Goal: Task Accomplishment & Management: Manage account settings

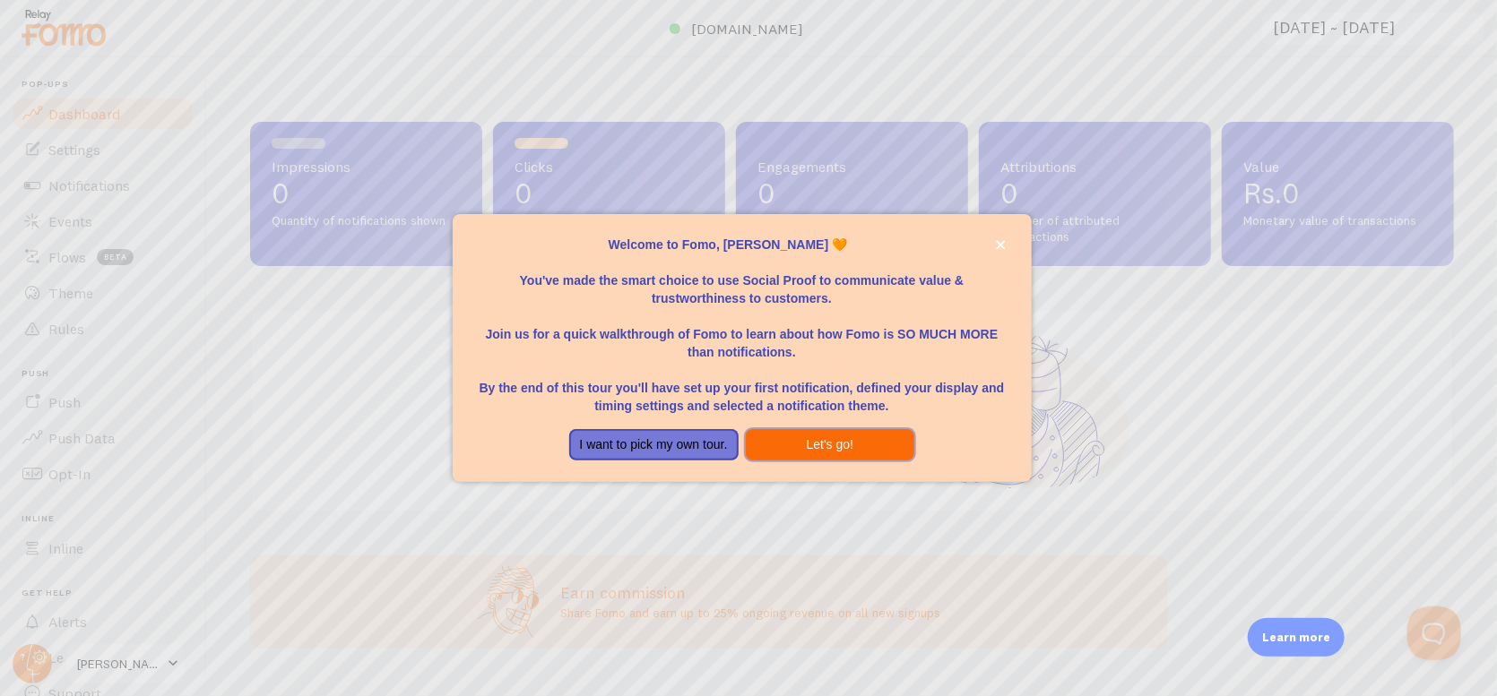
click at [854, 440] on button "Let's go!" at bounding box center [830, 445] width 169 height 32
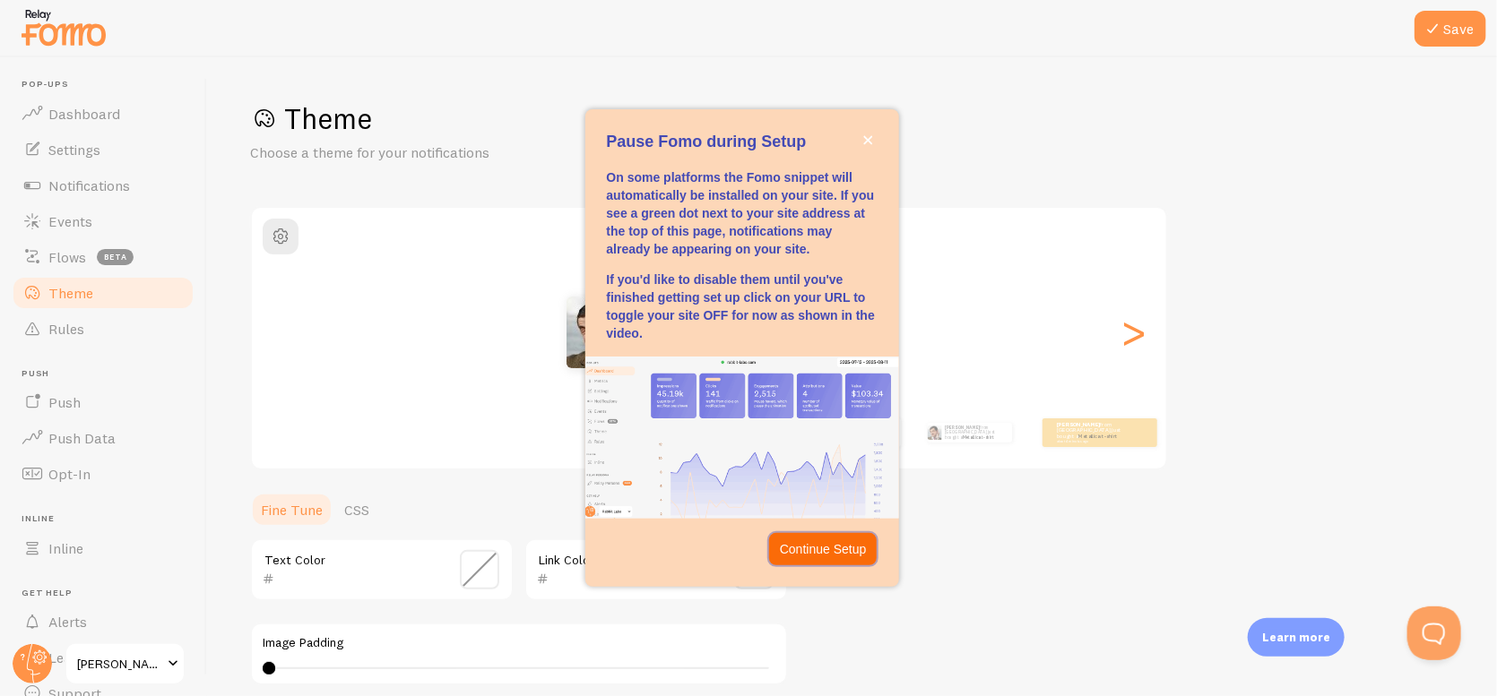
click at [826, 547] on p "Continue Setup" at bounding box center [823, 550] width 87 height 18
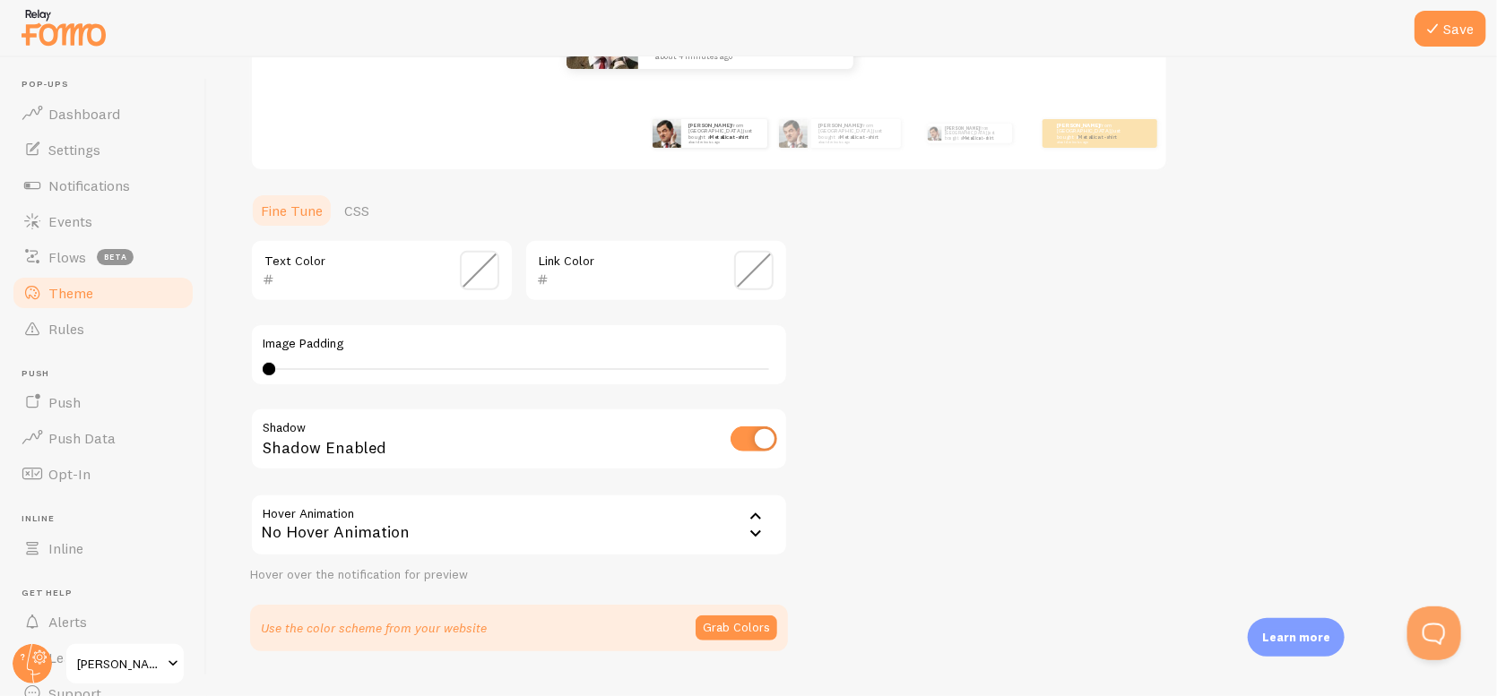
scroll to position [339, 0]
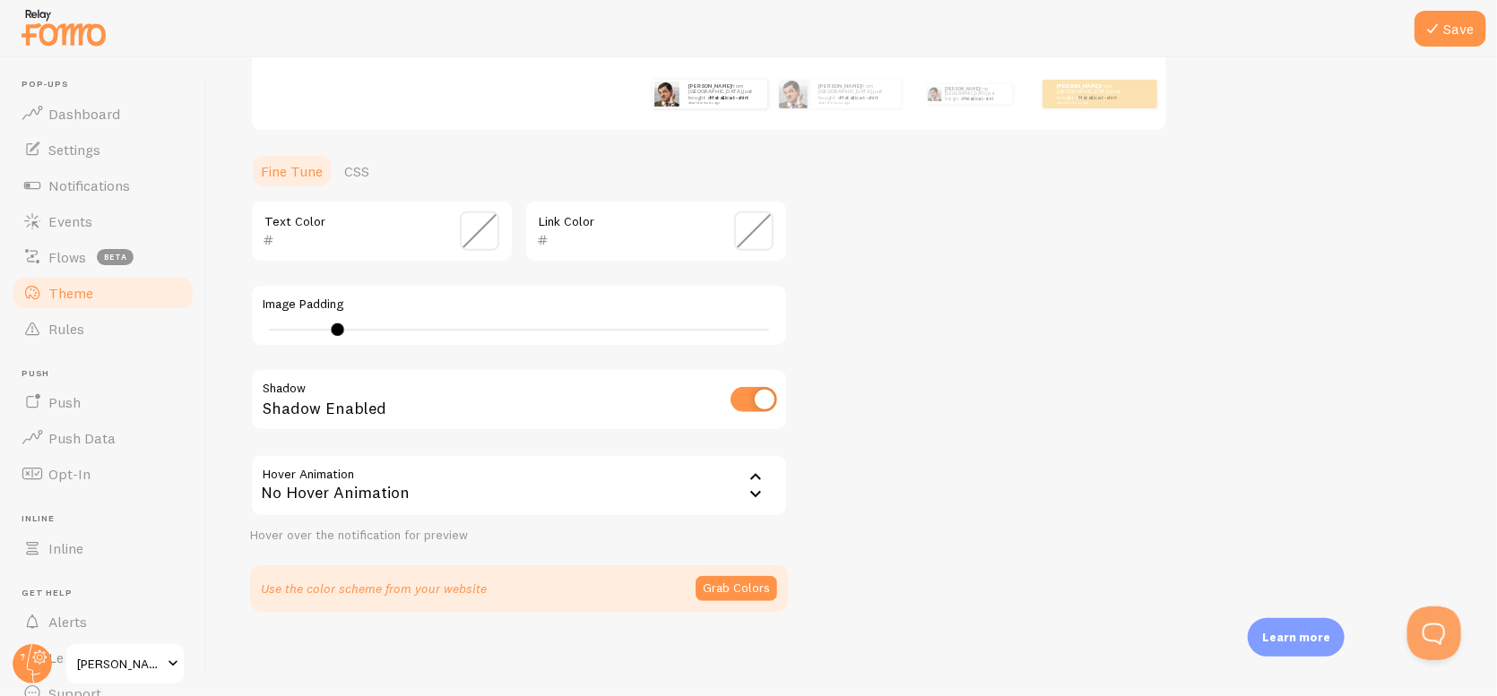
drag, startPoint x: 272, startPoint y: 328, endPoint x: 337, endPoint y: 329, distance: 64.5
click at [337, 329] on div at bounding box center [338, 330] width 13 height 13
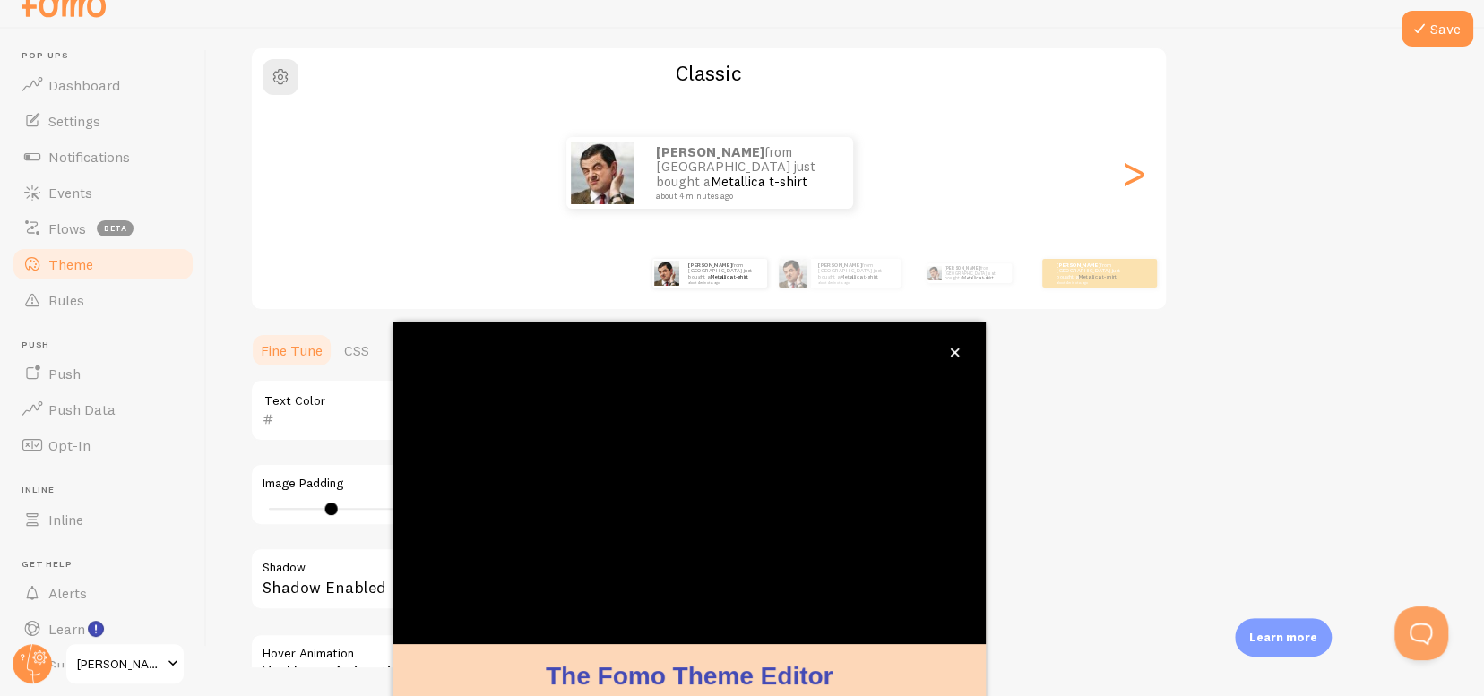
scroll to position [132, 0]
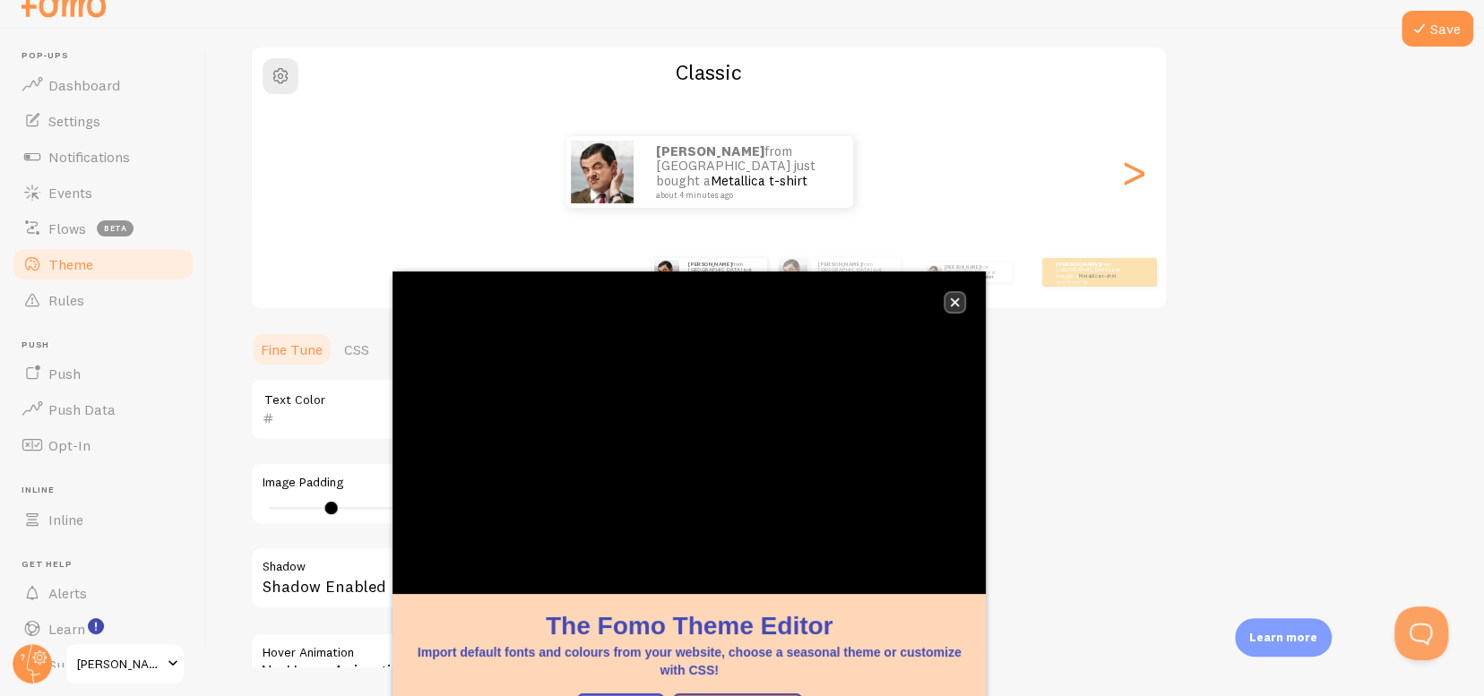
click at [956, 303] on icon "close," at bounding box center [955, 302] width 9 height 9
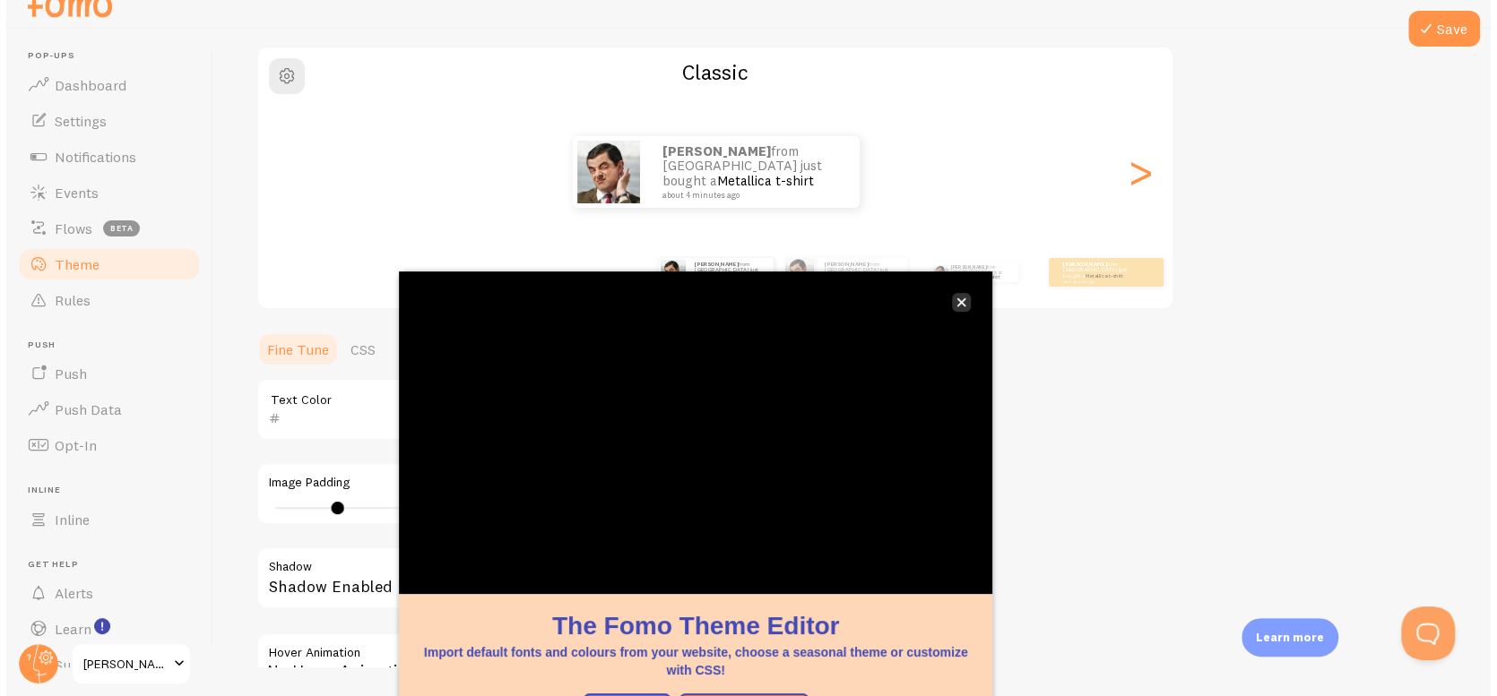
scroll to position [0, 0]
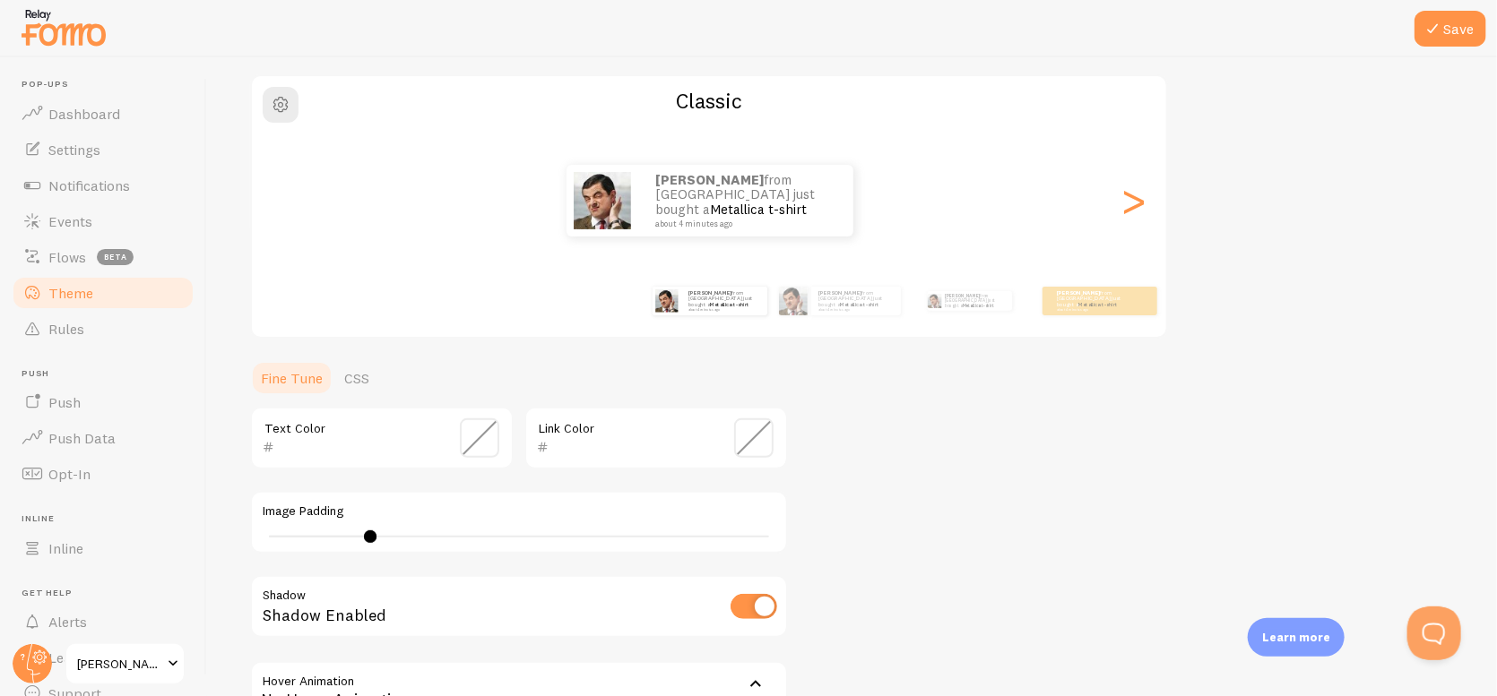
type input "0"
drag, startPoint x: 333, startPoint y: 532, endPoint x: 244, endPoint y: 542, distance: 90.2
click at [244, 542] on div "Save Theme Choose a theme for your notifications Classic [PERSON_NAME] from [GE…" at bounding box center [852, 376] width 1290 height 639
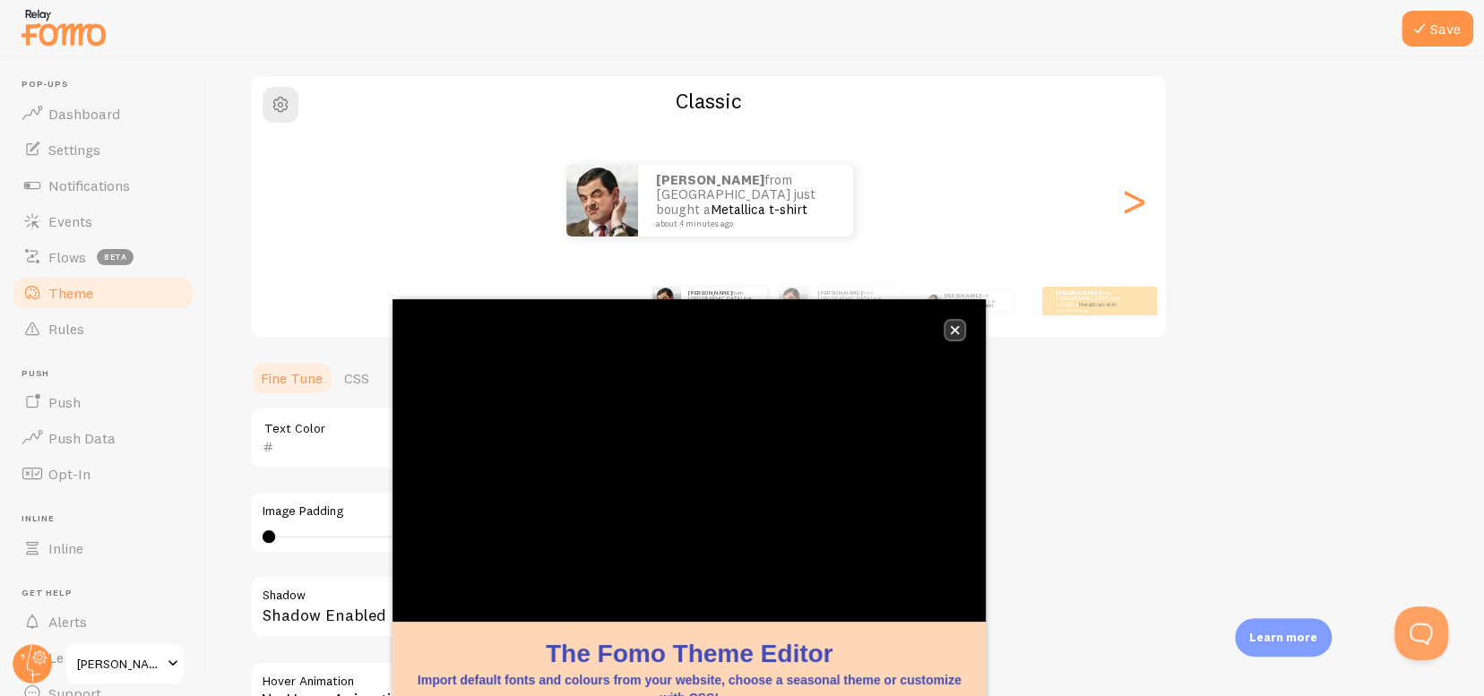
click at [961, 330] on button "close," at bounding box center [955, 330] width 19 height 19
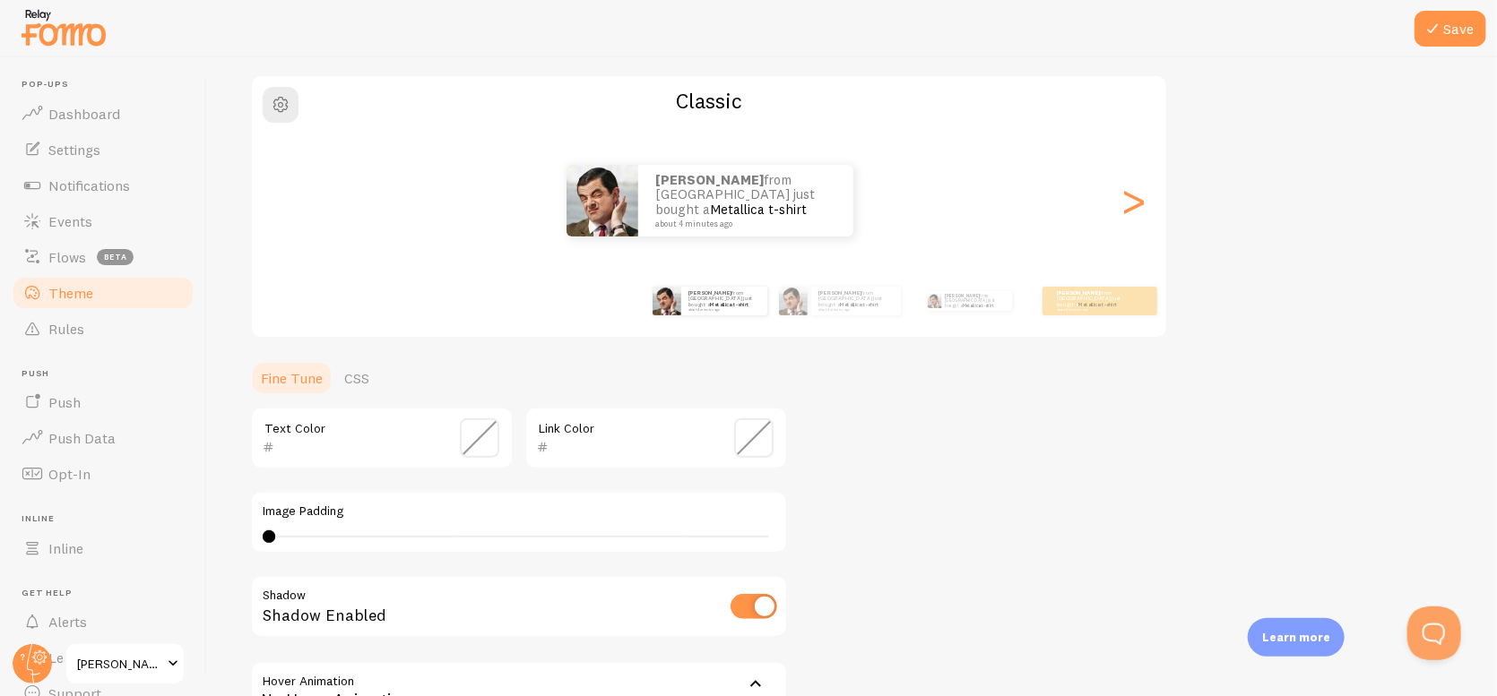
click at [1148, 208] on div "[PERSON_NAME] from [GEOGRAPHIC_DATA] just bought a Metallica t-shirt about 4 mi…" at bounding box center [709, 201] width 915 height 72
click at [1135, 200] on div ">" at bounding box center [1134, 200] width 22 height 129
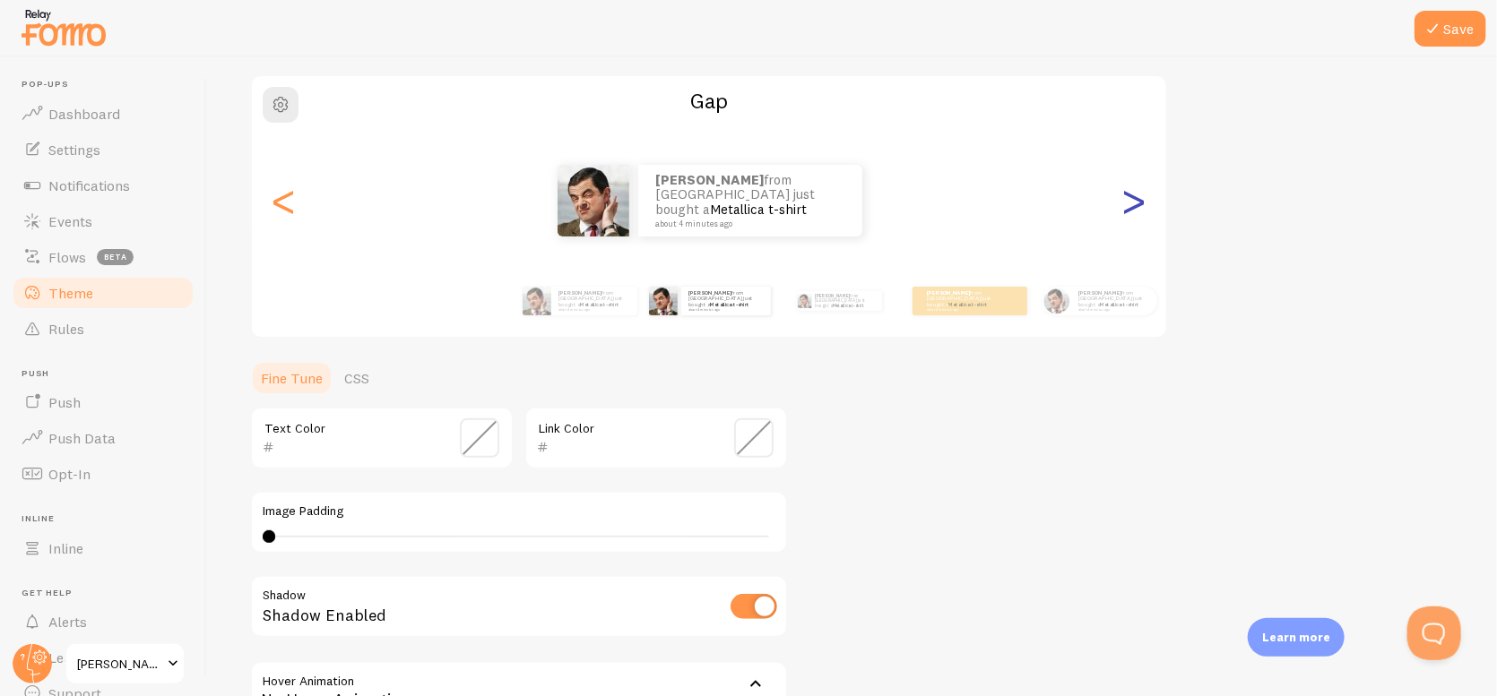
click at [1135, 200] on div ">" at bounding box center [1134, 200] width 22 height 129
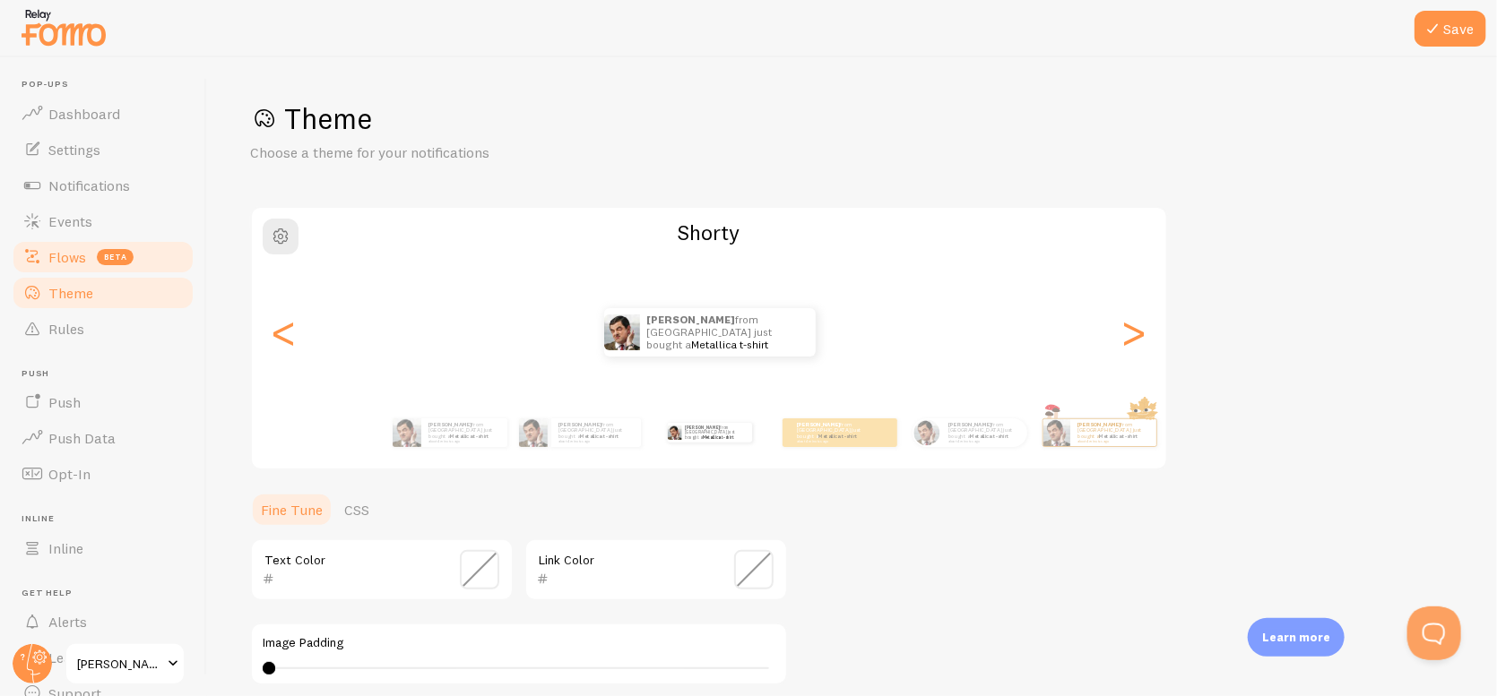
click at [87, 255] on link "Flows beta" at bounding box center [103, 257] width 185 height 36
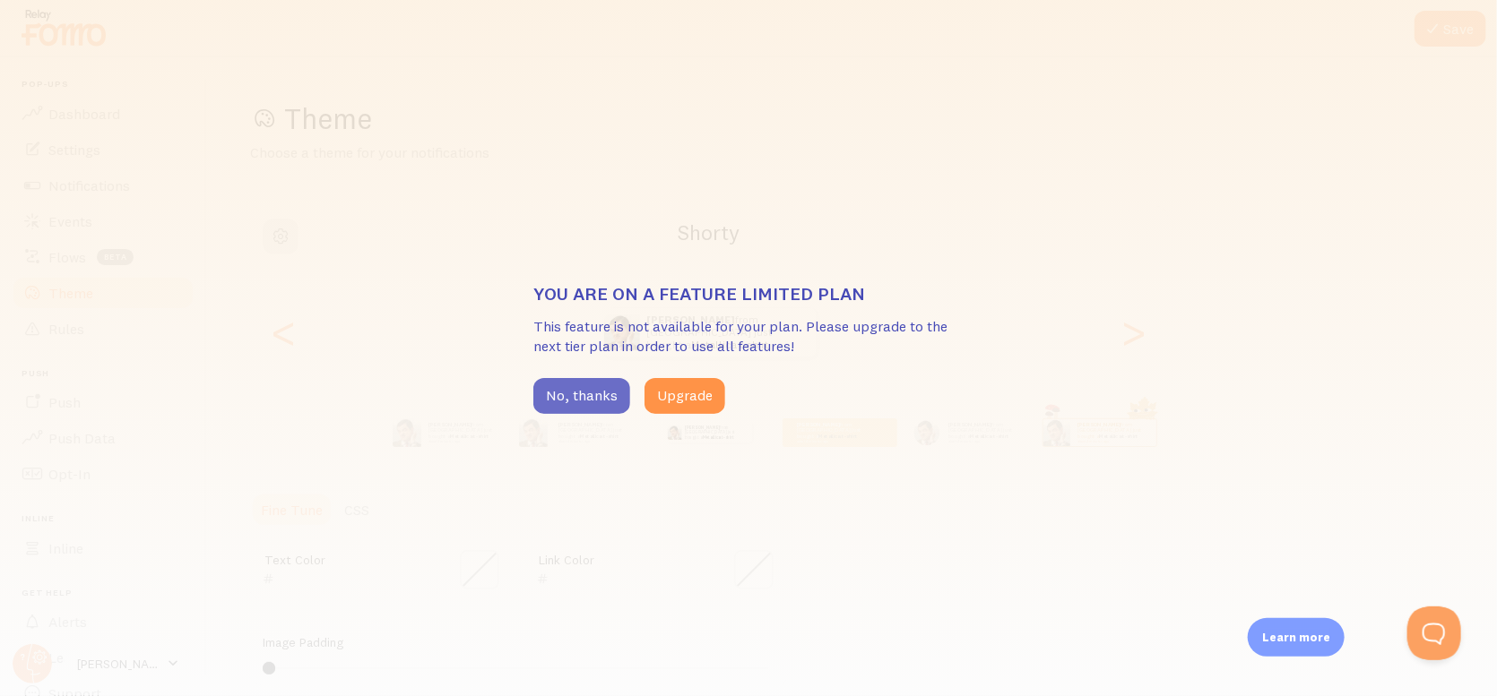
click at [576, 395] on button "No, thanks" at bounding box center [581, 396] width 97 height 36
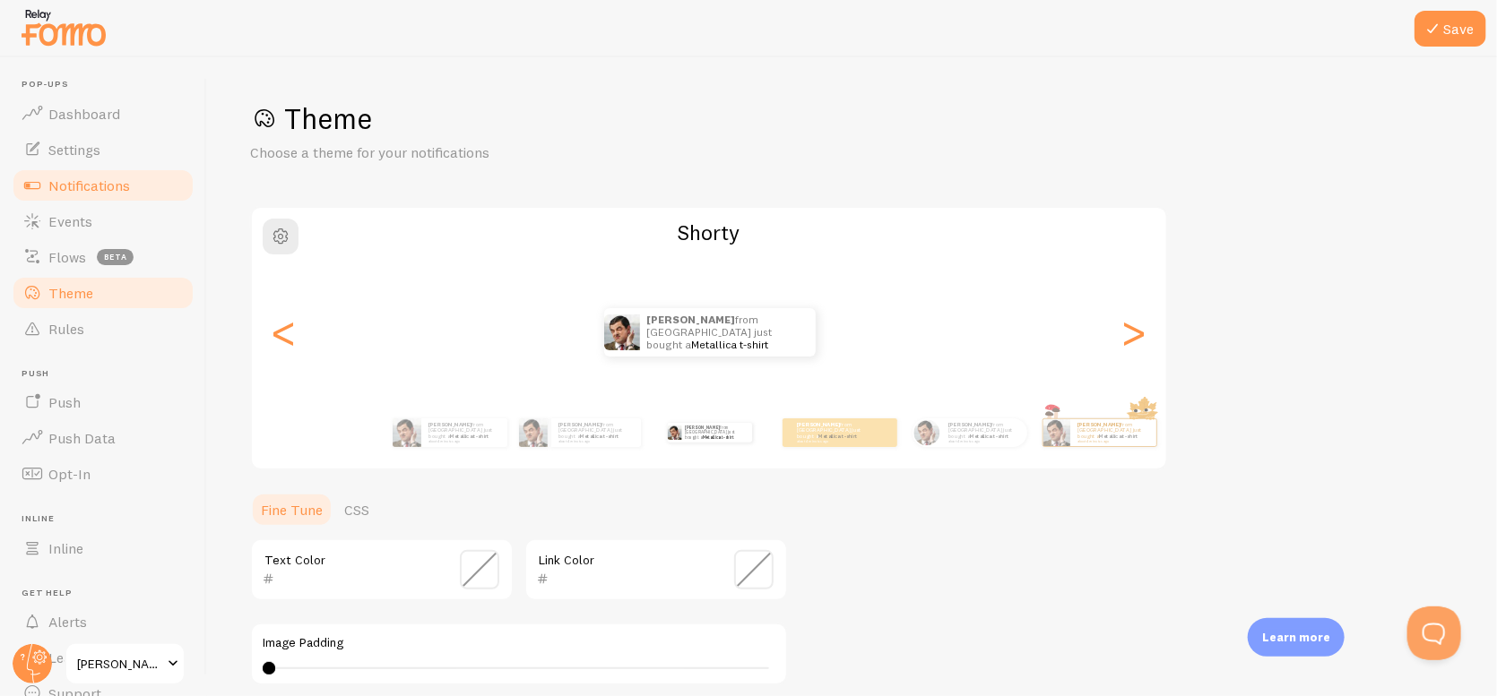
click at [101, 182] on span "Notifications" at bounding box center [89, 186] width 82 height 18
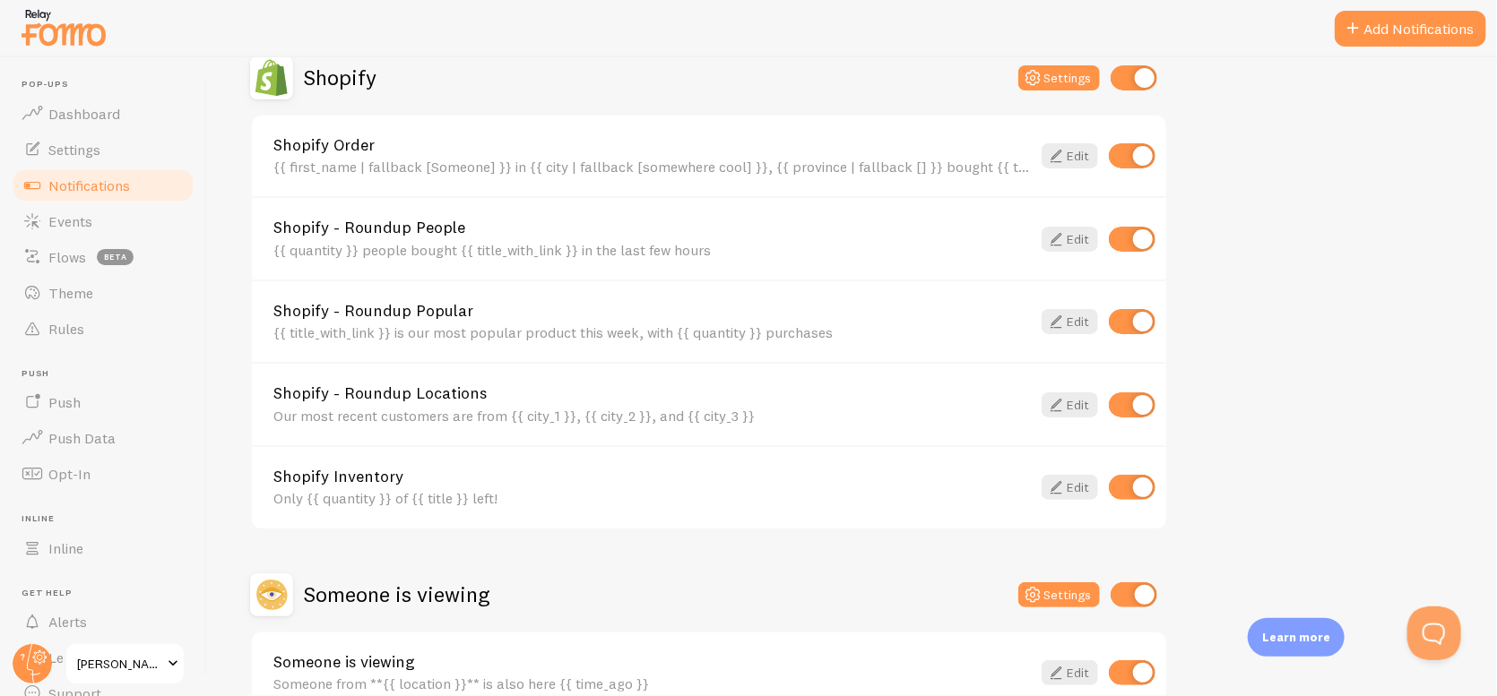
scroll to position [744, 0]
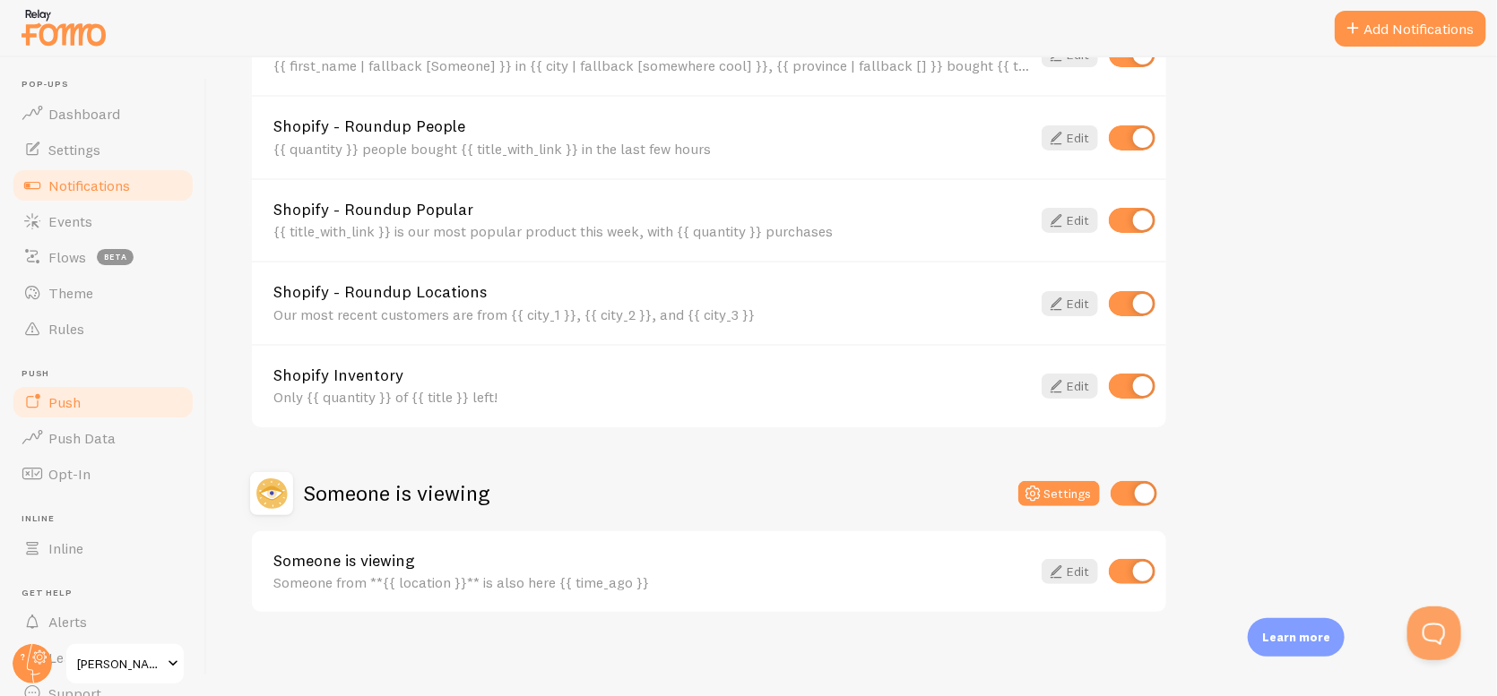
click at [68, 398] on span "Push" at bounding box center [64, 402] width 32 height 18
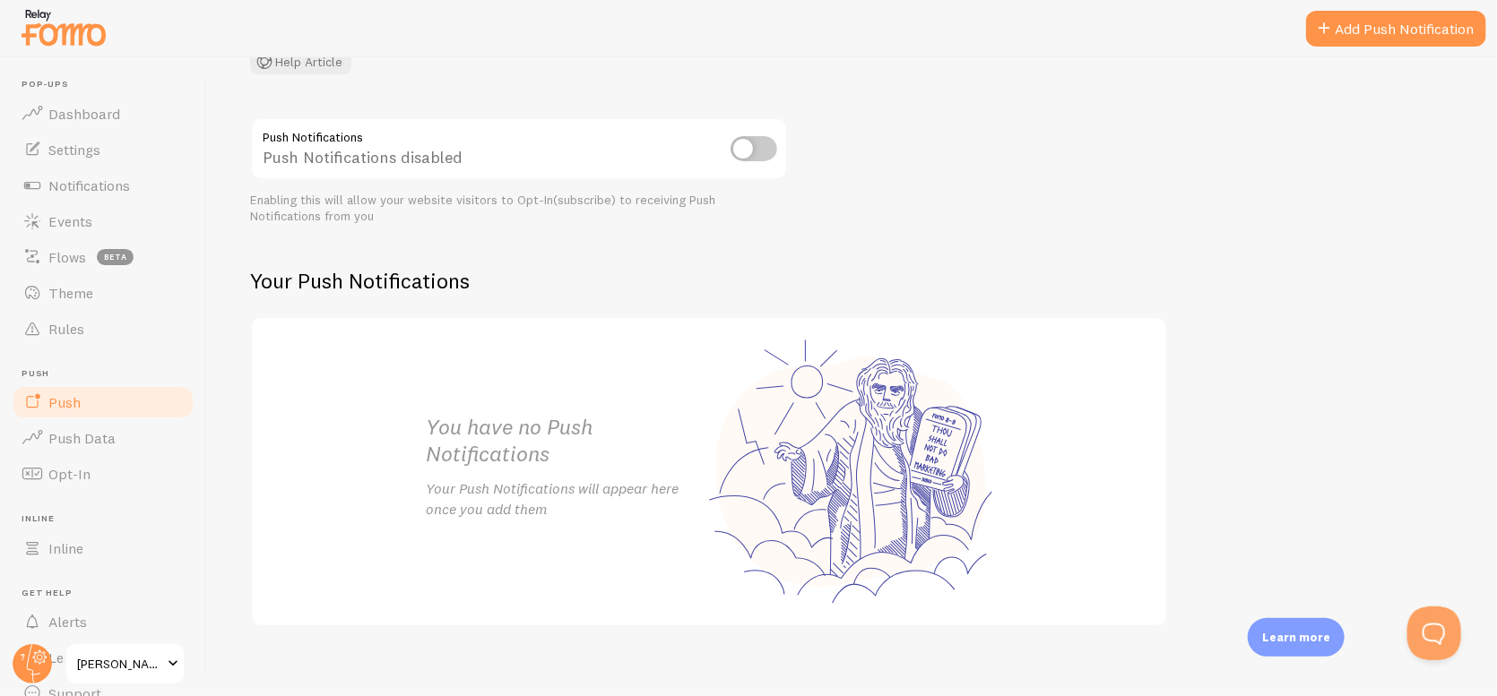
scroll to position [185, 0]
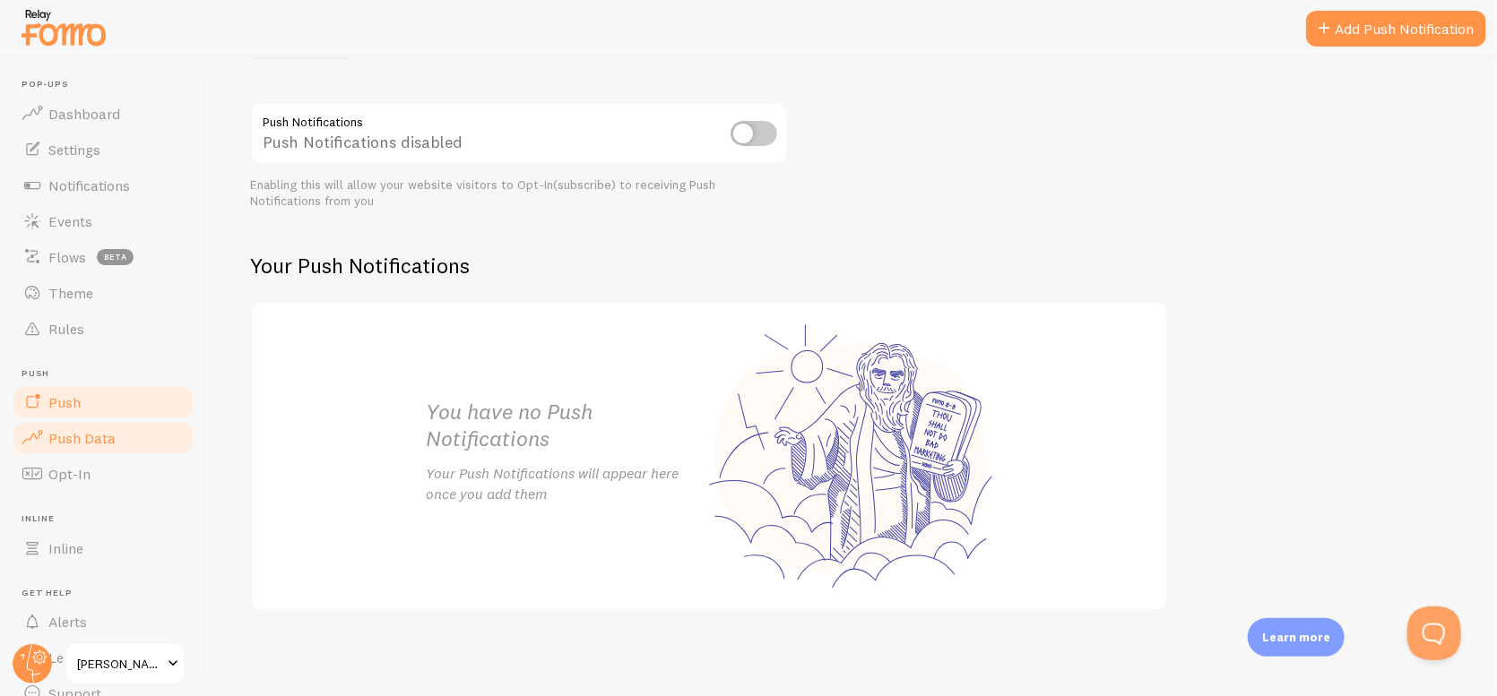
click at [91, 443] on span "Push Data" at bounding box center [81, 438] width 67 height 18
